Goal: Task Accomplishment & Management: Use online tool/utility

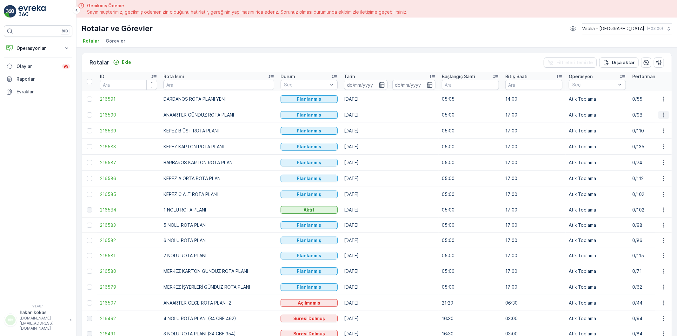
click at [661, 113] on icon "button" at bounding box center [663, 115] width 6 height 6
click at [642, 152] on span "Atanan Kişiyi Değiştir" at bounding box center [645, 151] width 44 height 6
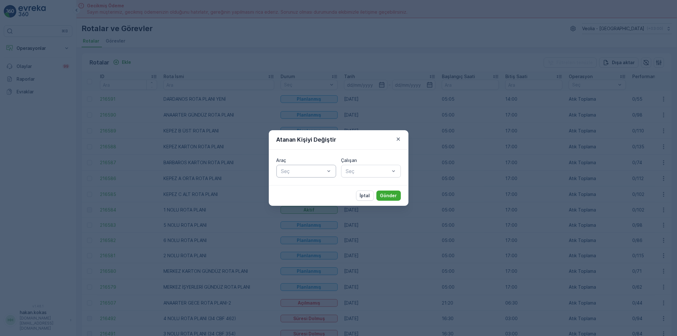
click at [313, 176] on div "Seç" at bounding box center [306, 171] width 60 height 13
type input "886"
click at [294, 186] on span "34 NJA 886" at bounding box center [294, 187] width 29 height 6
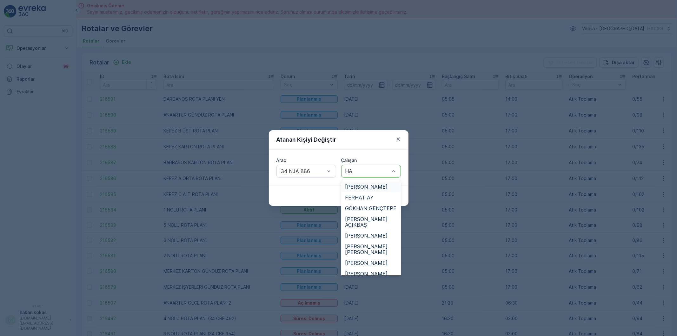
type input "HAS"
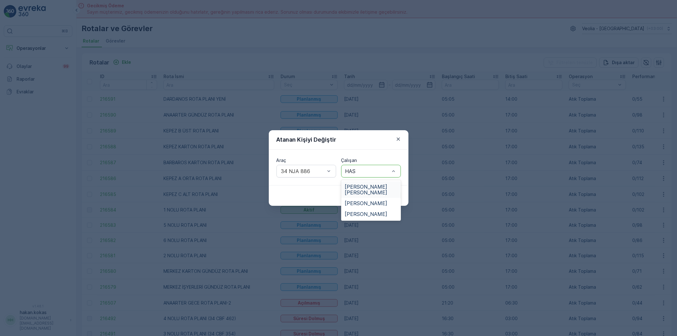
click at [376, 187] on span "[PERSON_NAME] [PERSON_NAME]" at bounding box center [371, 189] width 52 height 11
click at [390, 195] on p "Gönder" at bounding box center [388, 195] width 17 height 6
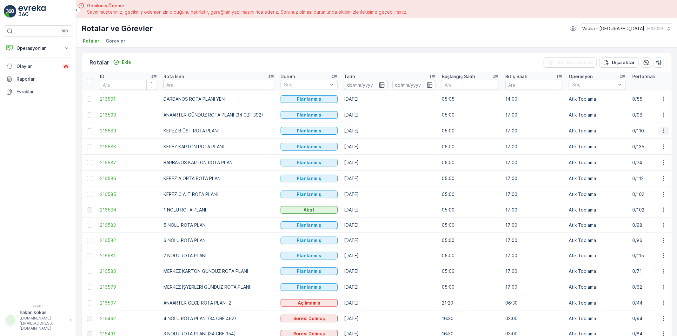
click at [663, 127] on button "button" at bounding box center [663, 131] width 11 height 8
click at [640, 166] on span "Atanan Kişiyi Değiştir" at bounding box center [645, 167] width 44 height 6
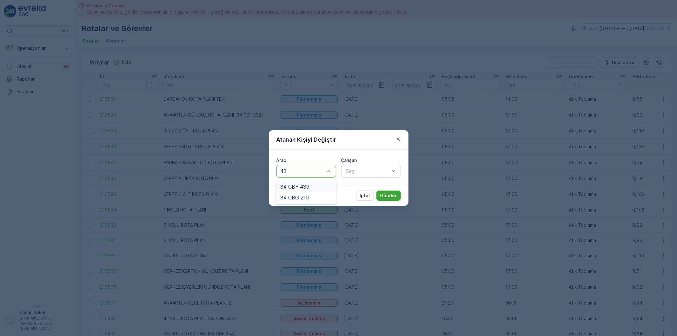
type input "439"
click at [305, 188] on span "34 CBF 439" at bounding box center [294, 187] width 29 height 6
click at [369, 172] on div at bounding box center [367, 171] width 45 height 6
type input "FER"
click at [365, 185] on span "FERHAT AY" at bounding box center [359, 187] width 29 height 6
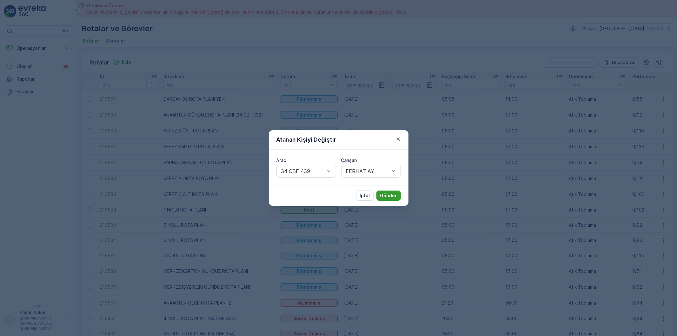
click at [382, 193] on p "Gönder" at bounding box center [388, 195] width 17 height 6
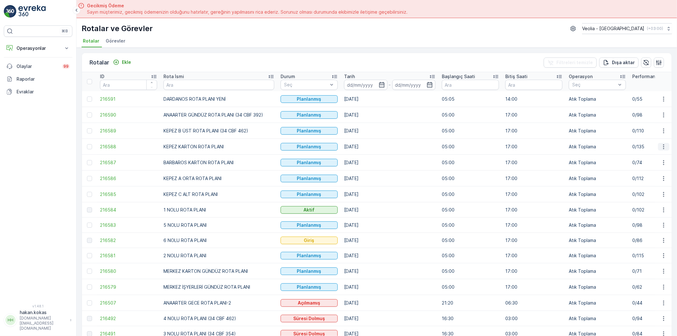
click at [663, 147] on icon "button" at bounding box center [663, 146] width 1 height 5
click at [645, 182] on span "Atanan Kişiyi Değiştir" at bounding box center [645, 183] width 44 height 6
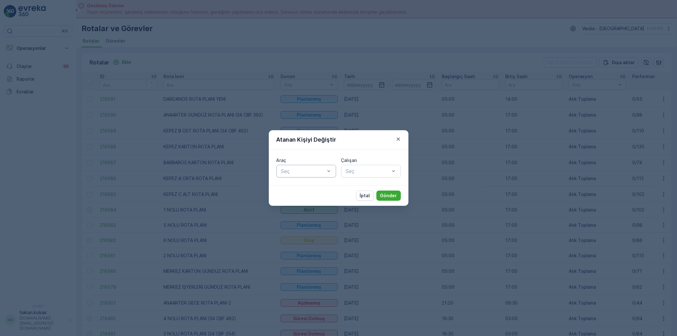
click at [290, 170] on div at bounding box center [302, 171] width 45 height 6
type input "220"
click at [302, 188] on span "34 CBG 220" at bounding box center [294, 187] width 29 height 6
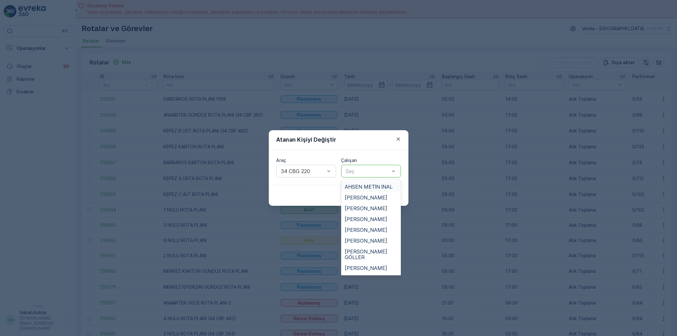
click at [364, 175] on div "Seç" at bounding box center [371, 171] width 60 height 13
drag, startPoint x: 364, startPoint y: 184, endPoint x: 384, endPoint y: 193, distance: 21.6
click at [364, 185] on span "AHSEN METİN İNAL" at bounding box center [369, 187] width 48 height 6
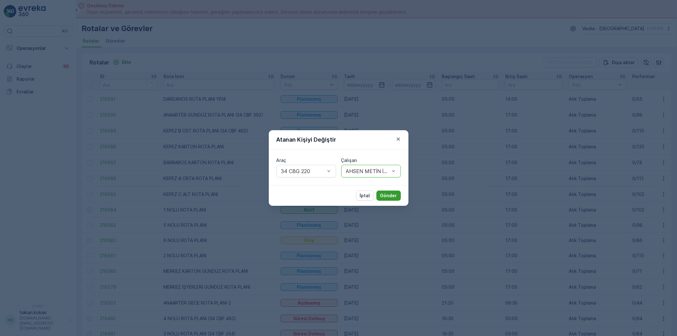
click at [400, 194] on button "Gönder" at bounding box center [388, 195] width 24 height 10
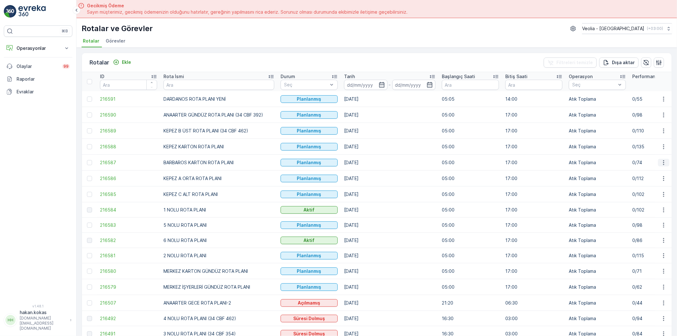
click at [663, 161] on icon "button" at bounding box center [663, 162] width 1 height 5
click at [636, 195] on div "Atanan Kişiyi Değiştir" at bounding box center [649, 198] width 56 height 9
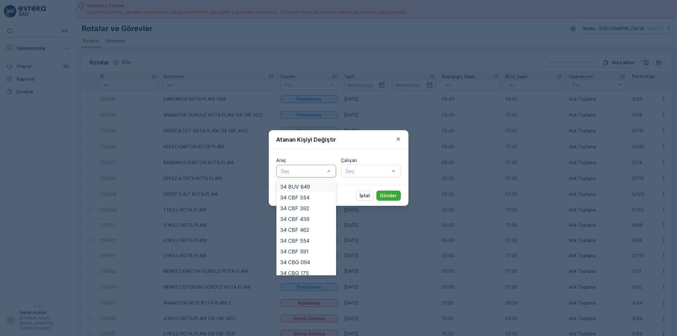
click at [306, 170] on div at bounding box center [302, 171] width 45 height 6
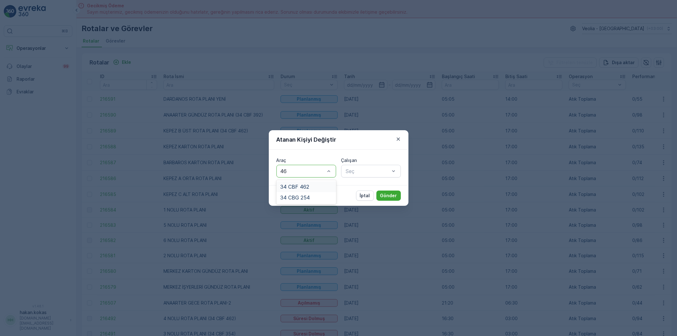
type input "462"
click at [313, 185] on div "34 CBF 462" at bounding box center [306, 187] width 52 height 6
click at [376, 173] on div at bounding box center [367, 171] width 45 height 6
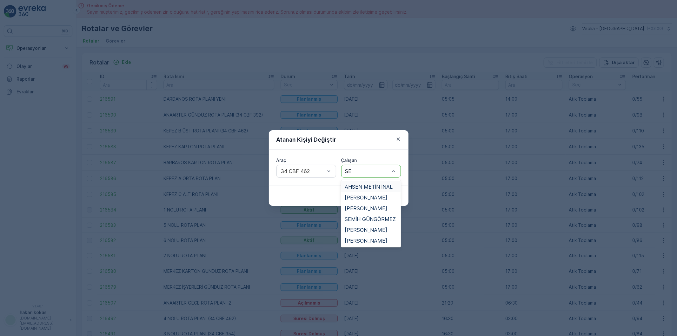
type input "SEL"
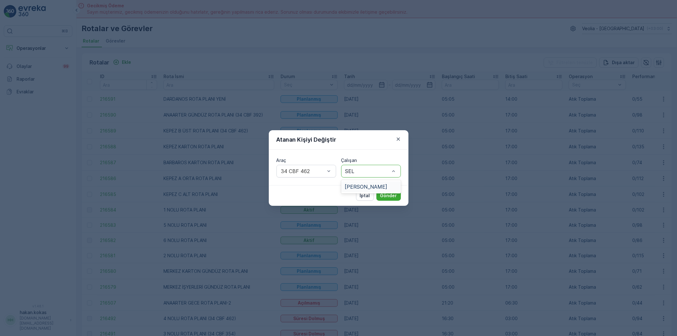
click at [363, 184] on span "[PERSON_NAME]" at bounding box center [366, 187] width 43 height 6
click at [388, 194] on p "Gönder" at bounding box center [388, 195] width 17 height 6
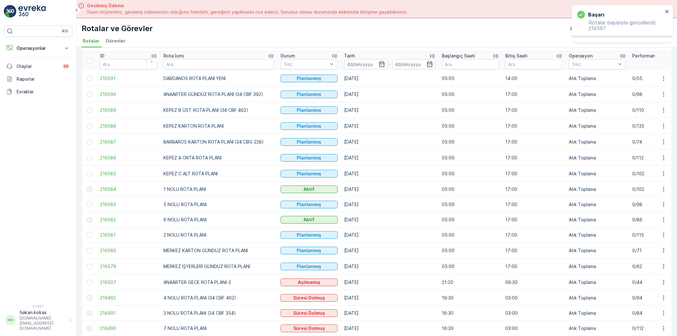
scroll to position [35, 0]
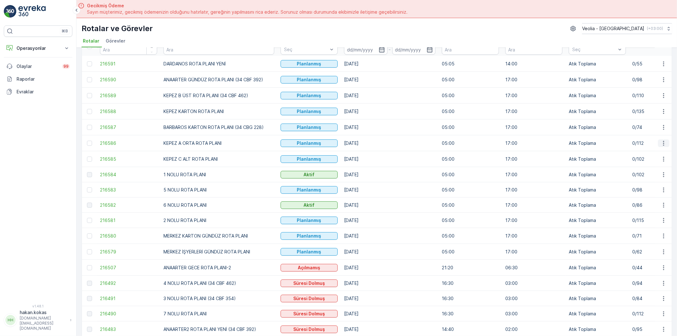
click at [664, 142] on icon "button" at bounding box center [663, 143] width 6 height 6
click at [646, 179] on span "Atanan Kişiyi Değiştir" at bounding box center [645, 180] width 44 height 6
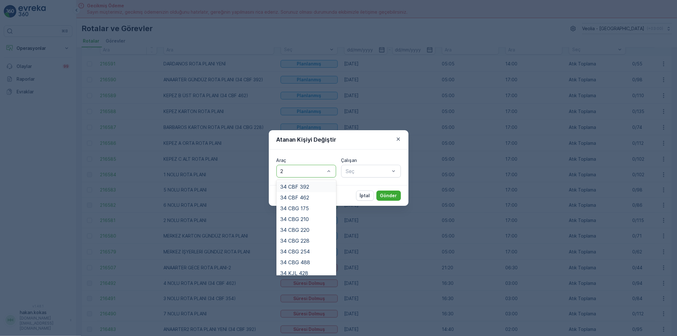
type input "22"
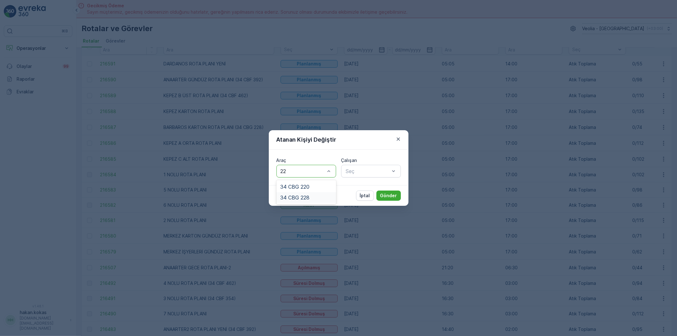
click at [305, 195] on span "34 CBG 228" at bounding box center [294, 197] width 29 height 6
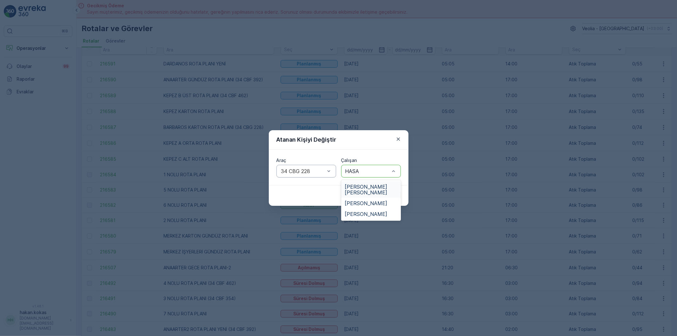
type input "[PERSON_NAME]"
click at [364, 211] on span "[PERSON_NAME]" at bounding box center [366, 214] width 43 height 6
click at [385, 194] on p "Gönder" at bounding box center [388, 195] width 17 height 6
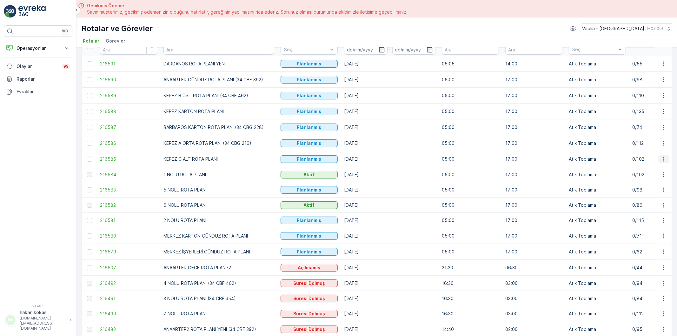
click at [663, 159] on icon "button" at bounding box center [663, 159] width 6 height 6
click at [643, 196] on span "Atanan Kişiyi Değiştir" at bounding box center [645, 196] width 44 height 6
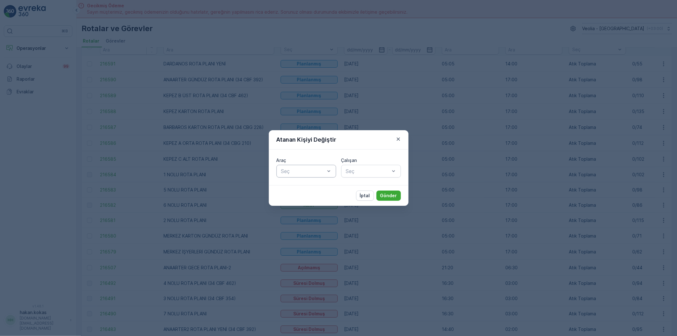
click at [300, 171] on div at bounding box center [302, 171] width 45 height 6
type input "E"
type input "591"
click at [305, 184] on span "34 CBF 591" at bounding box center [294, 187] width 28 height 6
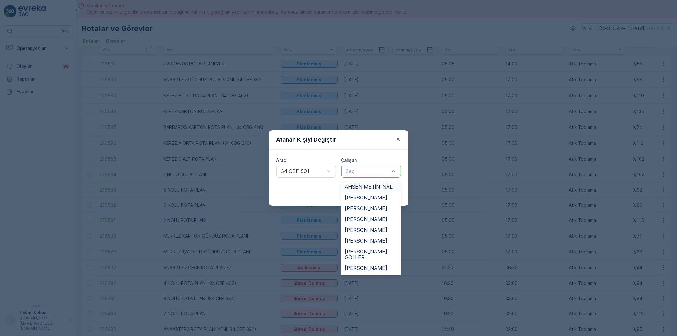
click at [354, 170] on div at bounding box center [367, 171] width 45 height 6
click at [324, 171] on div at bounding box center [302, 171] width 45 height 6
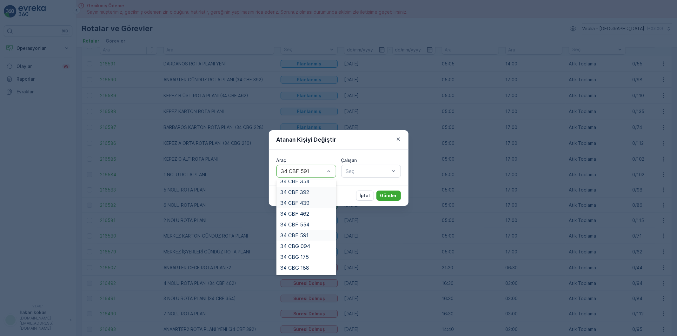
scroll to position [70, 0]
click at [309, 214] on div "34 CBG 188" at bounding box center [306, 213] width 52 height 6
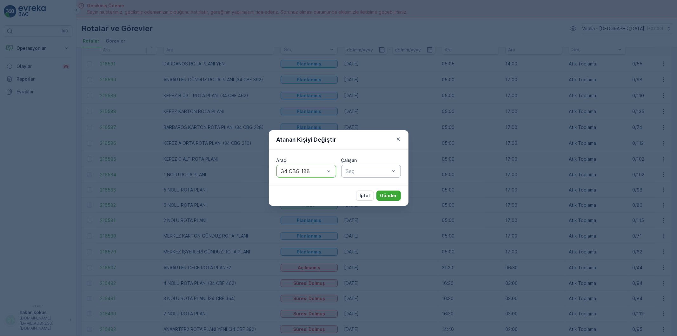
click at [364, 173] on div at bounding box center [367, 171] width 45 height 6
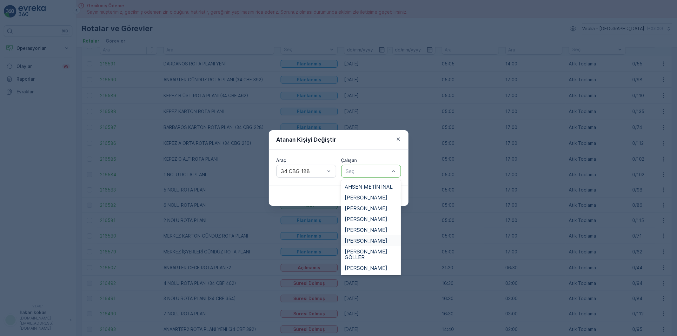
click at [363, 238] on span "[PERSON_NAME]" at bounding box center [366, 241] width 43 height 6
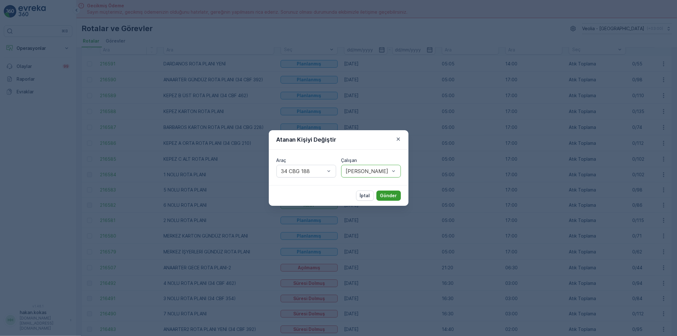
click at [382, 192] on button "Gönder" at bounding box center [388, 195] width 24 height 10
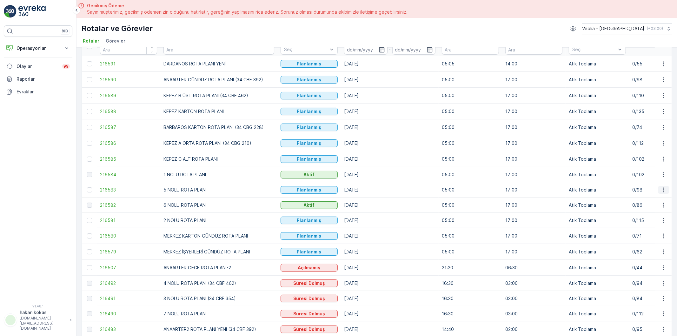
click at [661, 188] on icon "button" at bounding box center [663, 190] width 6 height 6
click at [637, 226] on span "Atanan Kişiyi Değiştir" at bounding box center [645, 226] width 44 height 6
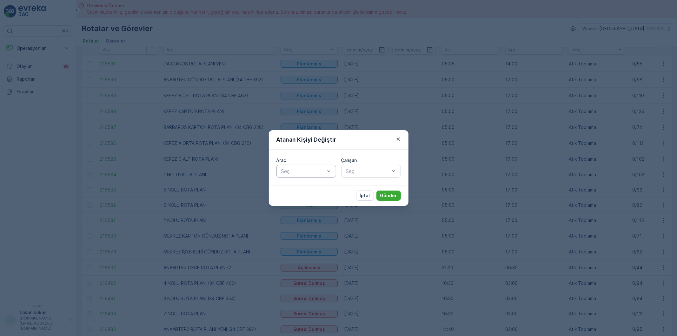
click at [306, 174] on div at bounding box center [302, 171] width 45 height 6
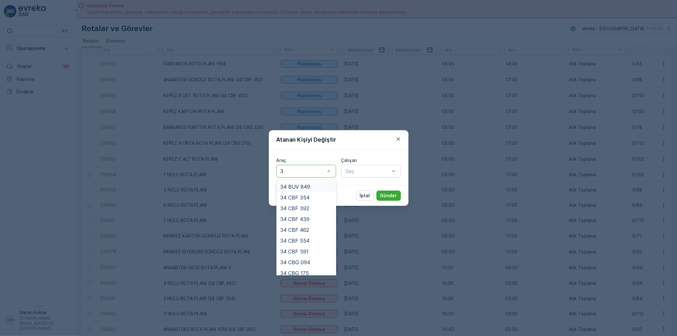
type input "37"
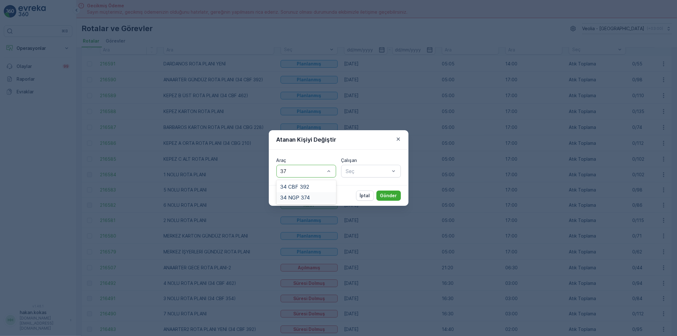
click at [298, 198] on span "34 NGP 374" at bounding box center [295, 197] width 30 height 6
click at [358, 172] on div at bounding box center [367, 171] width 45 height 6
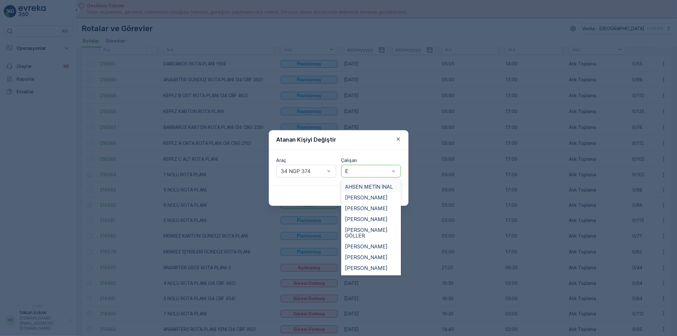
type input "ER"
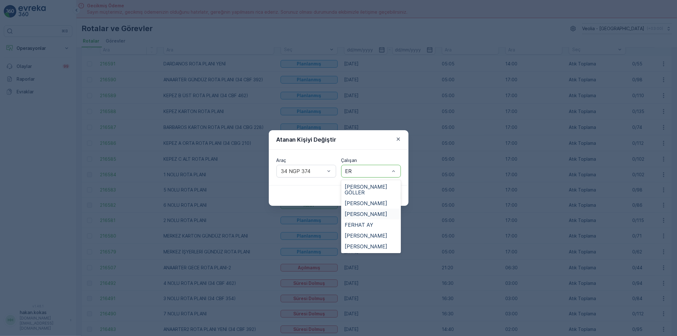
click at [363, 211] on span "[PERSON_NAME]" at bounding box center [366, 214] width 43 height 6
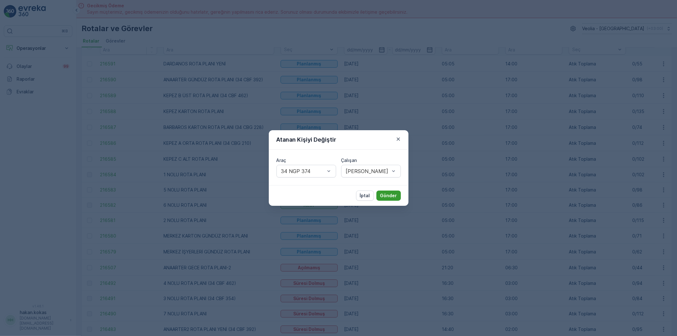
click at [393, 198] on p "Gönder" at bounding box center [388, 195] width 17 height 6
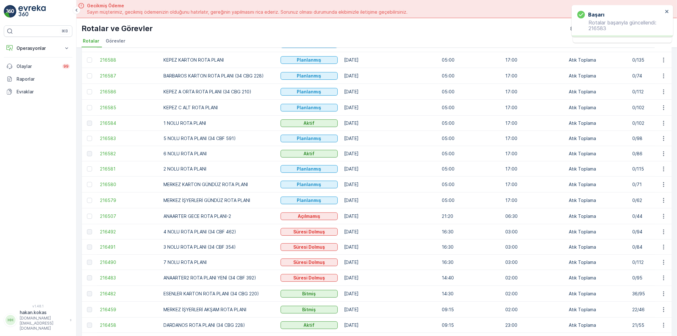
scroll to position [106, 0]
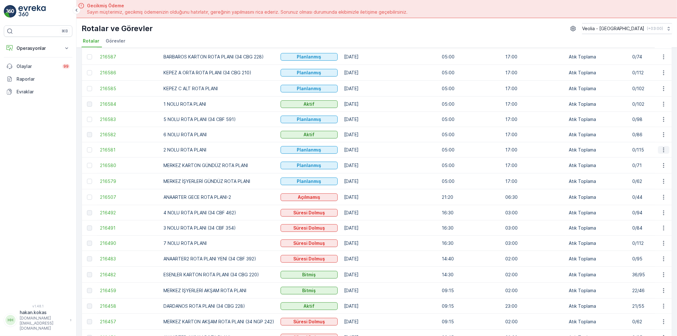
click at [660, 150] on icon "button" at bounding box center [663, 150] width 6 height 6
click at [643, 186] on span "Atanan Kişiyi Değiştir" at bounding box center [645, 186] width 44 height 6
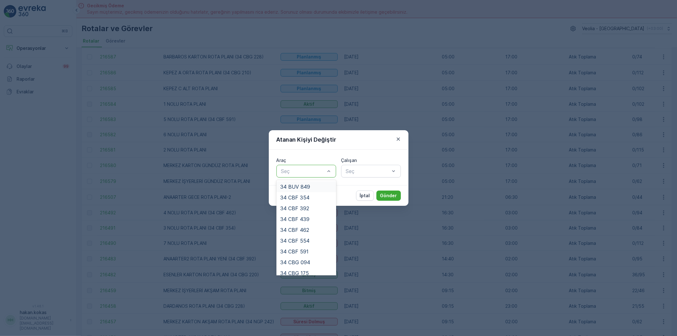
click at [304, 173] on div at bounding box center [302, 171] width 45 height 6
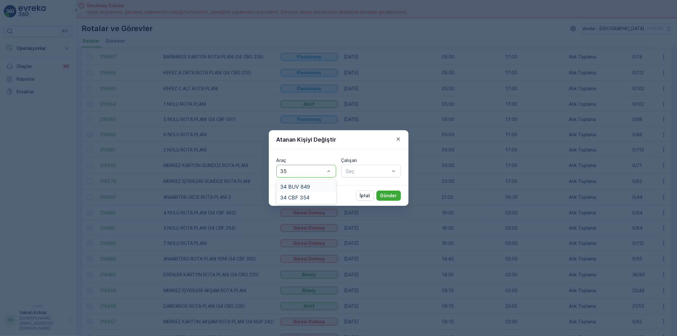
type input "354"
drag, startPoint x: 305, startPoint y: 186, endPoint x: 348, endPoint y: 182, distance: 42.3
click at [309, 186] on div "34 CBF 354" at bounding box center [306, 187] width 52 height 6
click at [367, 169] on div at bounding box center [367, 171] width 45 height 6
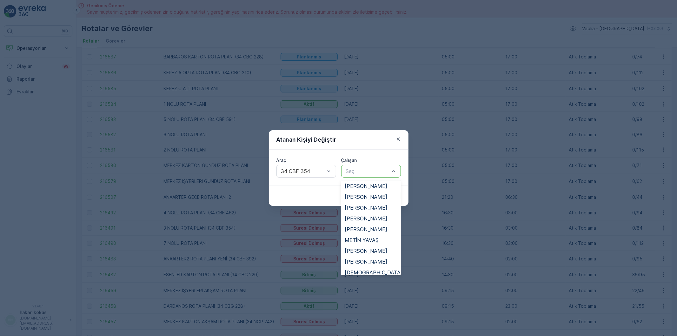
scroll to position [282, 0]
click at [365, 276] on span "SEMİH GÜNGÖRMEZ" at bounding box center [370, 279] width 51 height 6
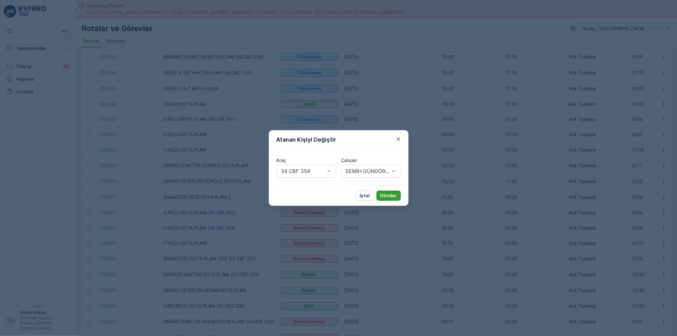
click at [381, 194] on p "Gönder" at bounding box center [388, 195] width 17 height 6
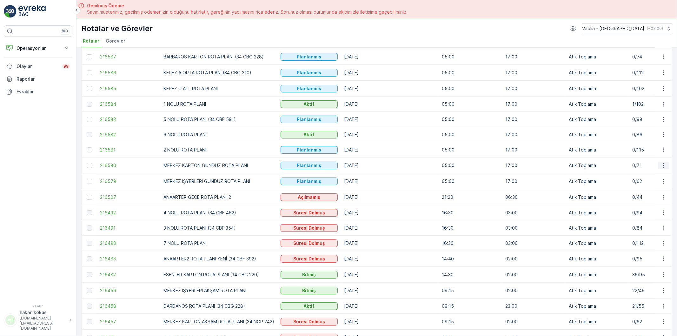
click at [662, 164] on icon "button" at bounding box center [663, 165] width 6 height 6
click at [648, 201] on span "Atanan Kişiyi Değiştir" at bounding box center [645, 202] width 44 height 6
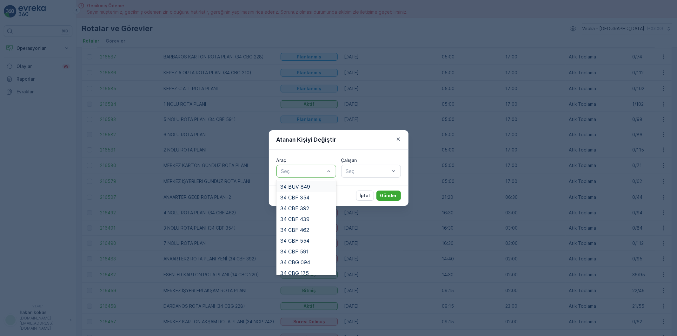
click at [323, 170] on div at bounding box center [302, 171] width 45 height 6
click at [302, 235] on span "34 NGP 316" at bounding box center [294, 236] width 29 height 6
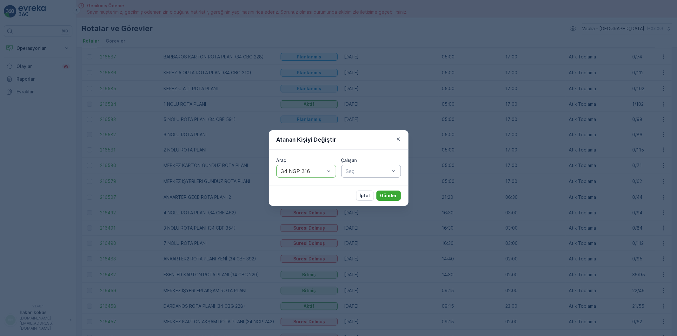
click at [378, 172] on div at bounding box center [367, 171] width 45 height 6
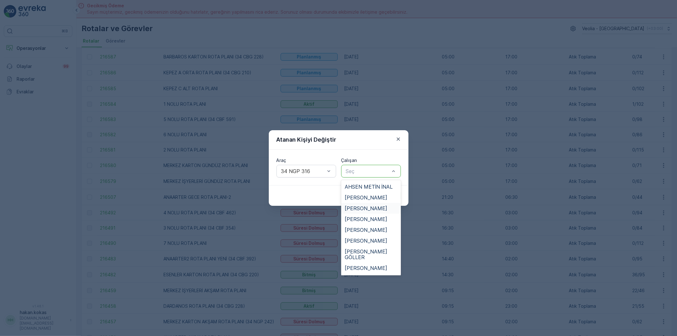
click at [357, 207] on span "[PERSON_NAME]" at bounding box center [366, 208] width 43 height 6
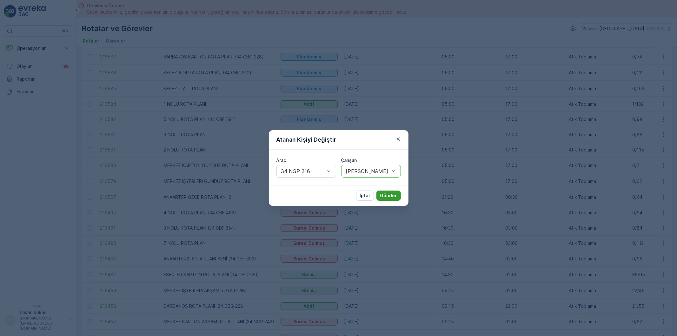
click at [381, 195] on p "Gönder" at bounding box center [388, 195] width 17 height 6
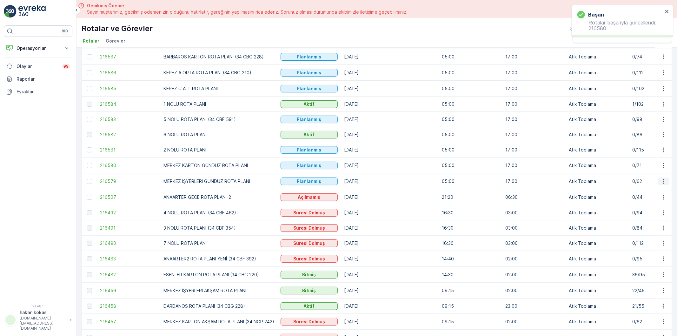
click at [662, 180] on icon "button" at bounding box center [663, 181] width 6 height 6
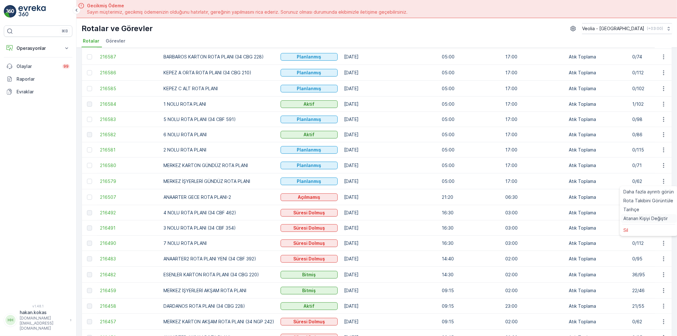
click at [642, 220] on span "Atanan Kişiyi Değiştir" at bounding box center [645, 218] width 44 height 6
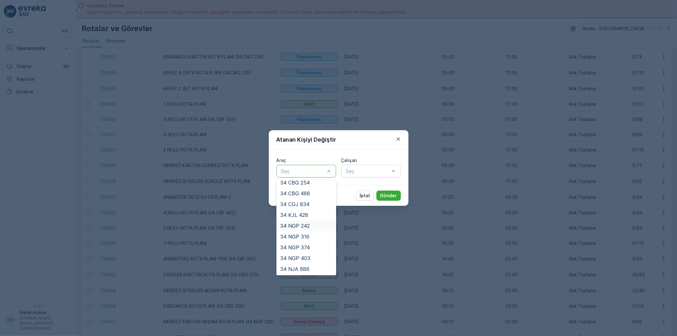
click at [302, 225] on span "34 NGP 242" at bounding box center [295, 226] width 30 height 6
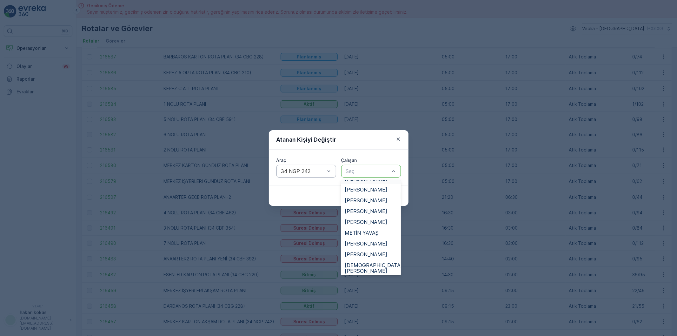
scroll to position [318, 0]
click at [366, 251] on span "[PERSON_NAME]" at bounding box center [366, 254] width 43 height 6
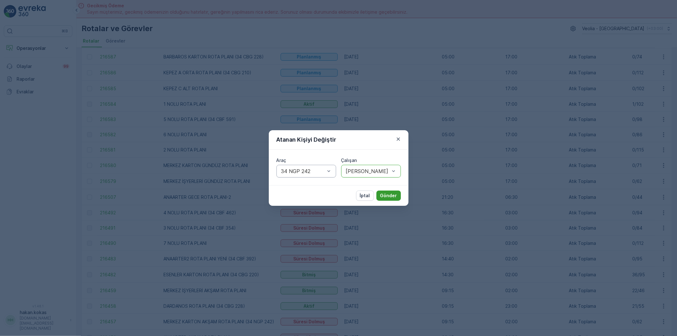
click at [388, 194] on p "Gönder" at bounding box center [388, 195] width 17 height 6
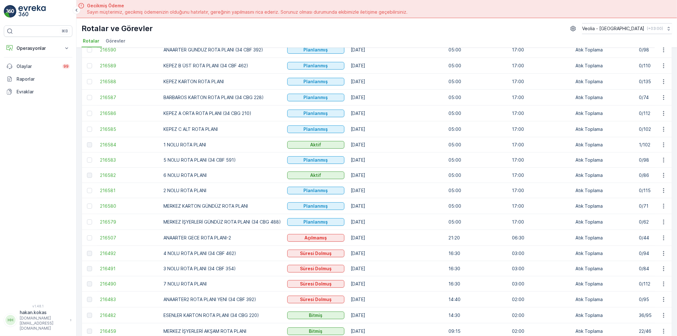
scroll to position [0, 0]
